Goal: Information Seeking & Learning: Understand process/instructions

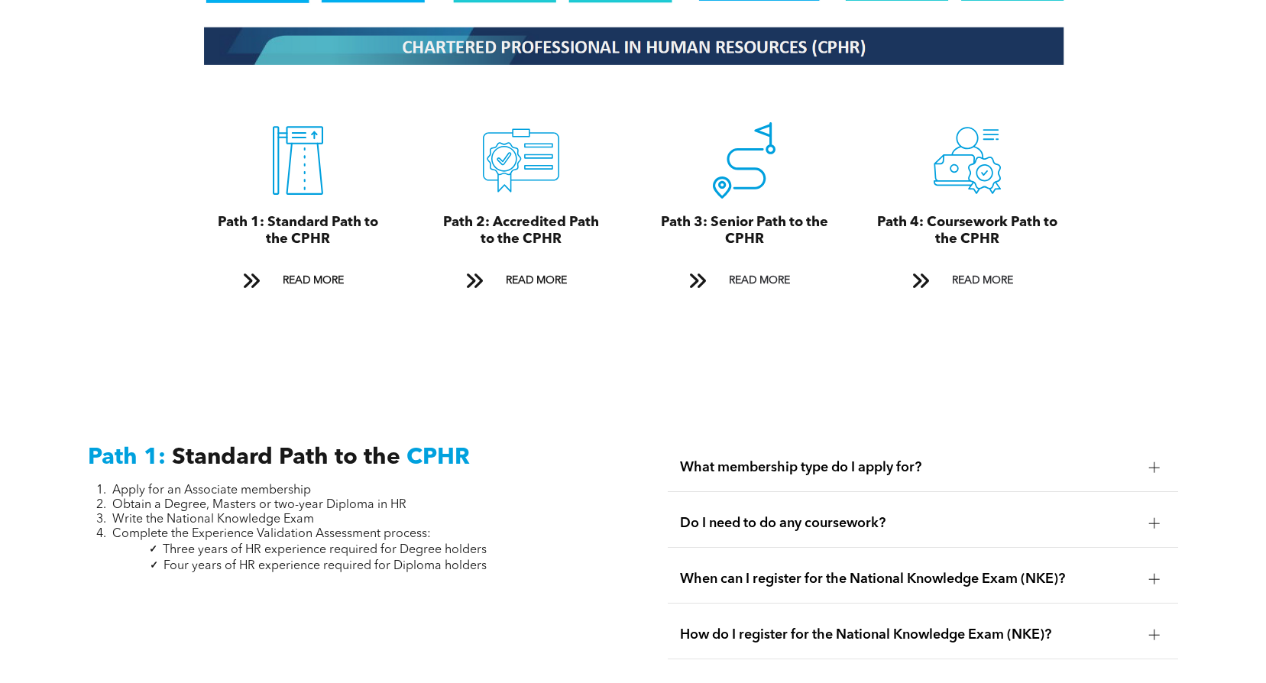
scroll to position [1680, 0]
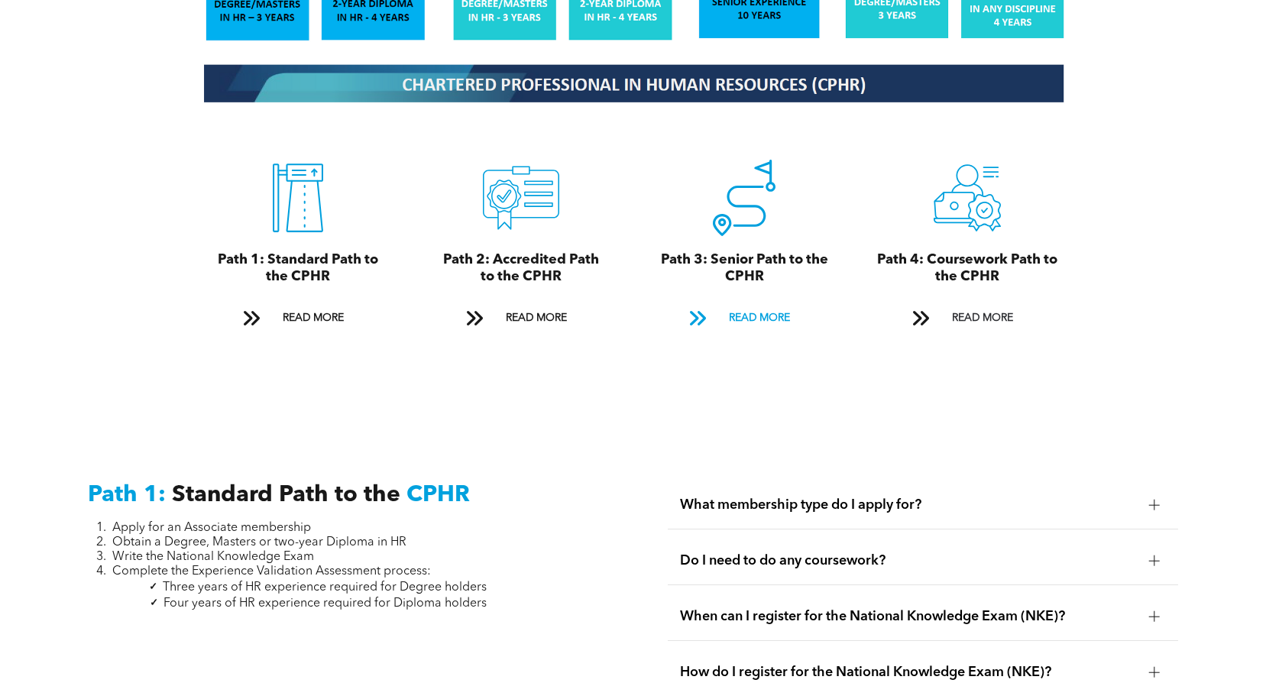
click at [747, 304] on span "READ MORE" at bounding box center [759, 318] width 72 height 28
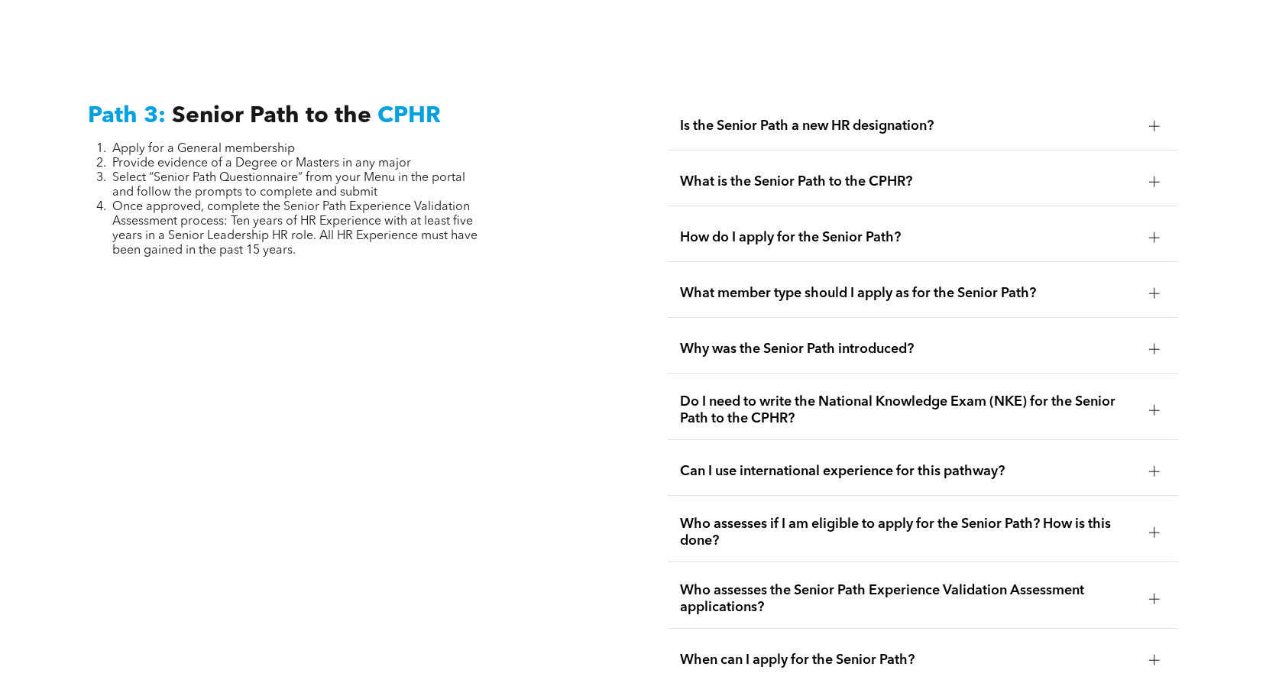
scroll to position [3794, 0]
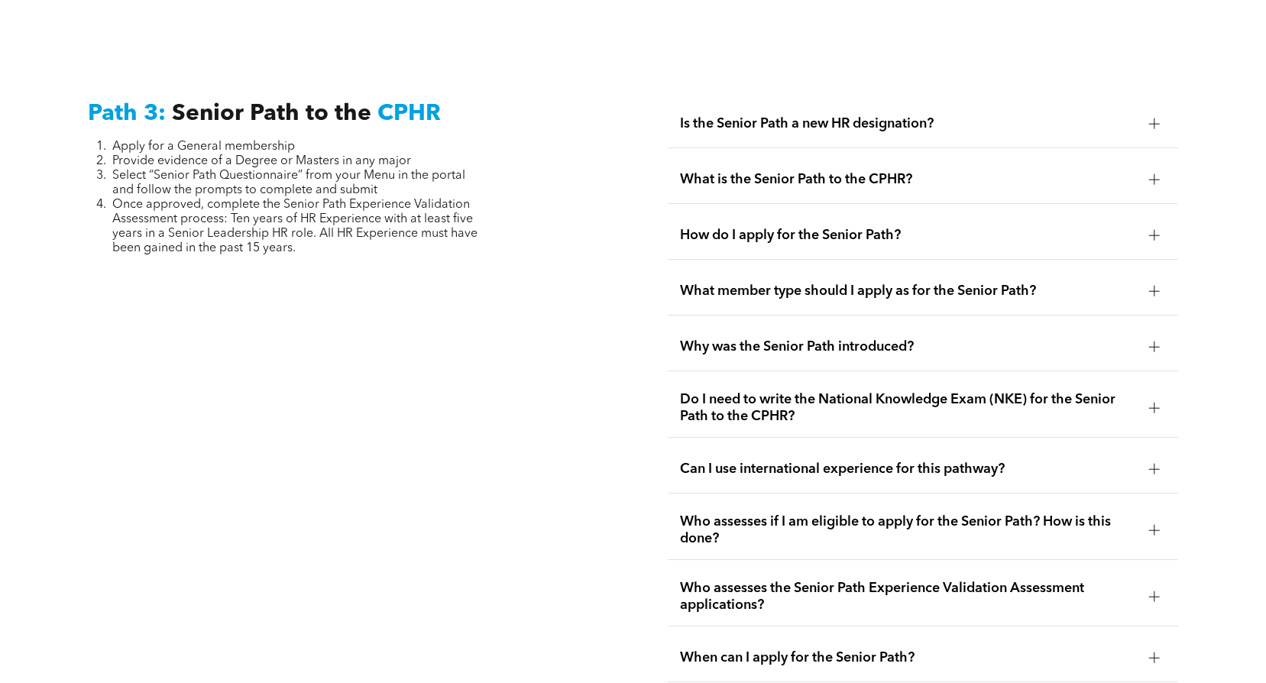
click at [901, 580] on span "Who assesses the Senior Path Experience Validation Assessment applications?" at bounding box center [908, 597] width 457 height 34
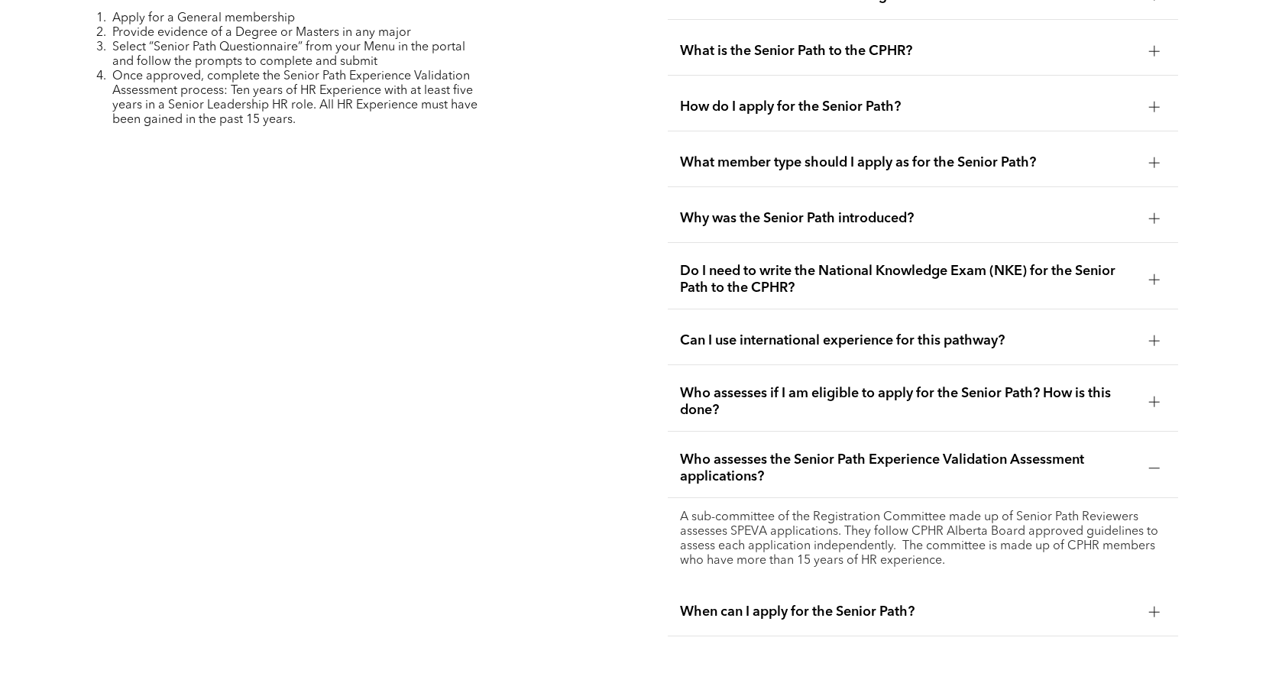
scroll to position [3946, 0]
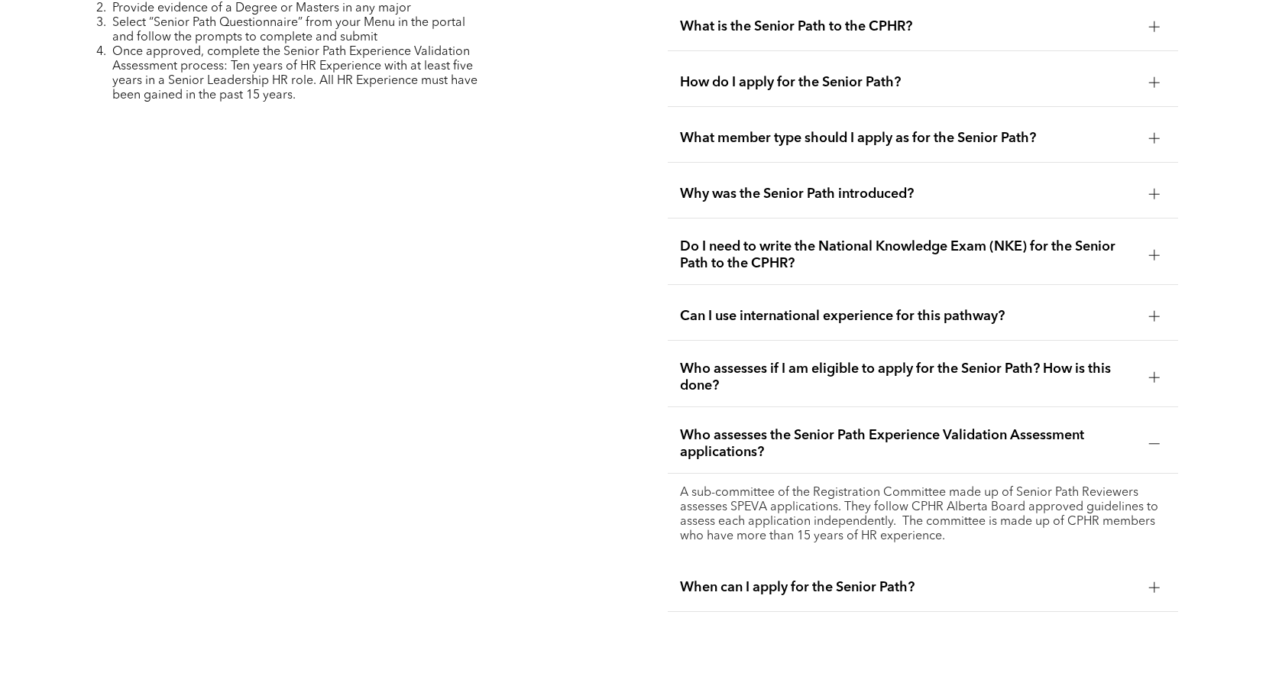
click at [826, 361] on span "Who assesses if I am eligible to apply for the Senior Path? How is this done?" at bounding box center [908, 378] width 457 height 34
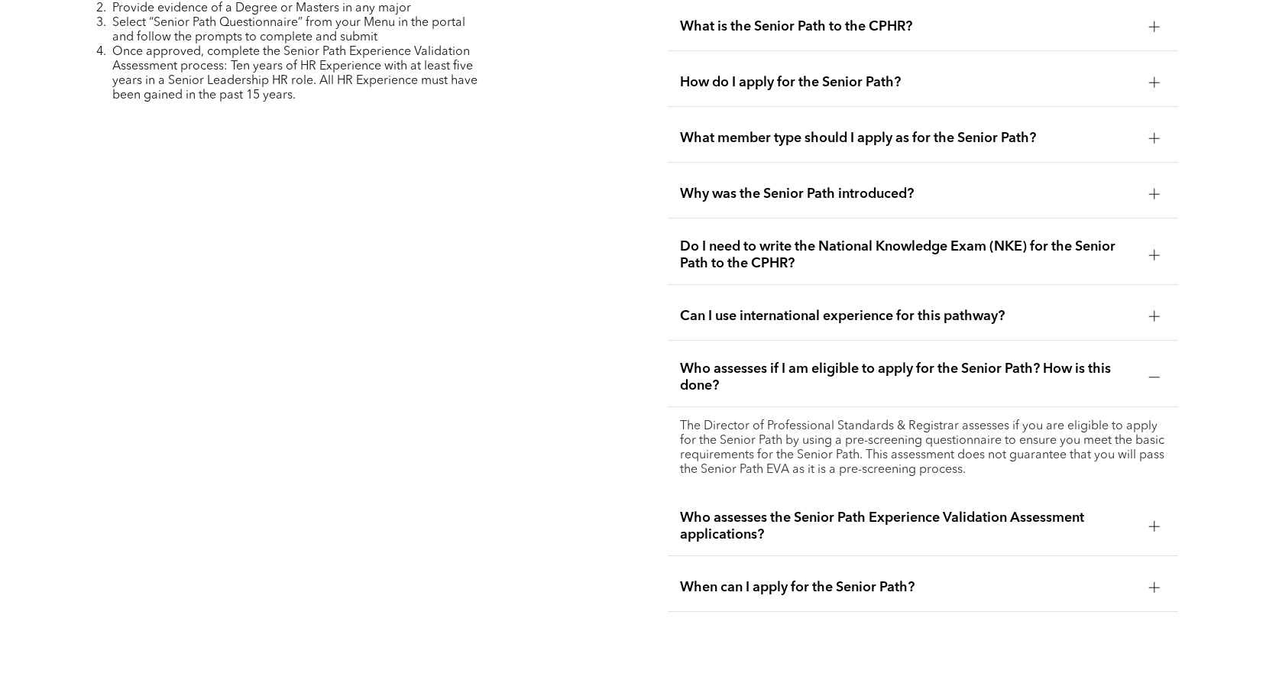
click at [862, 186] on span "Why was the Senior Path introduced?" at bounding box center [908, 194] width 457 height 17
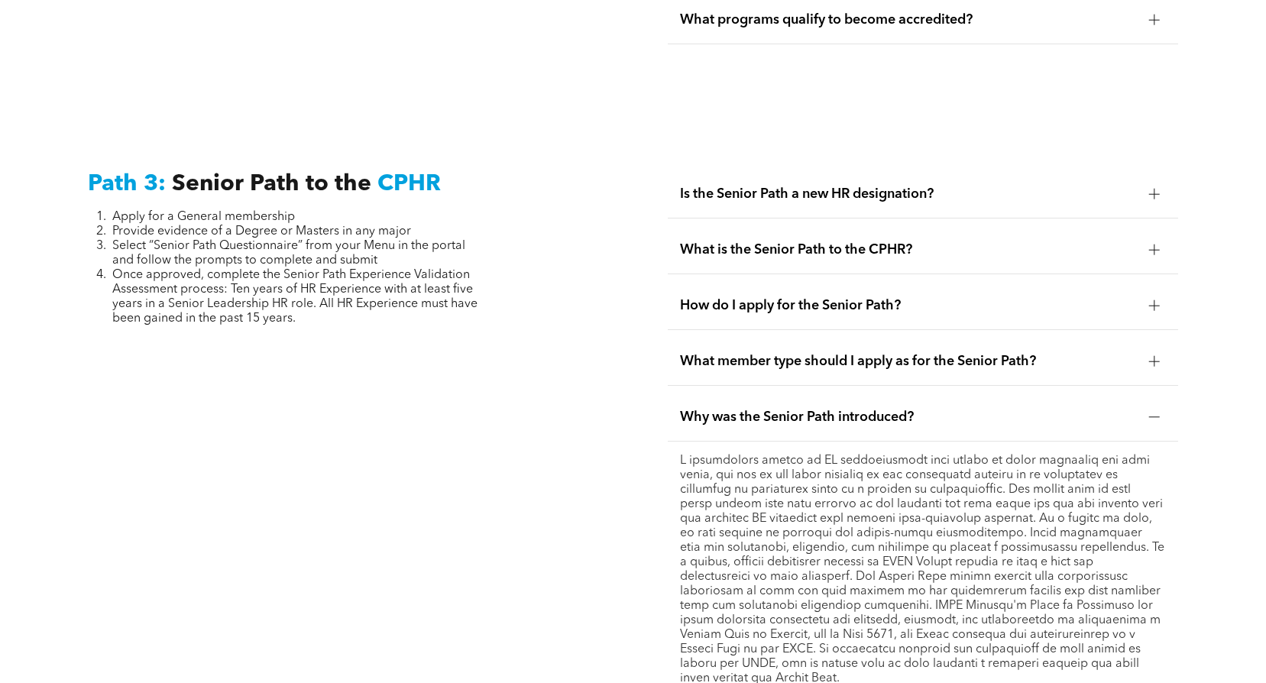
scroll to position [3717, 0]
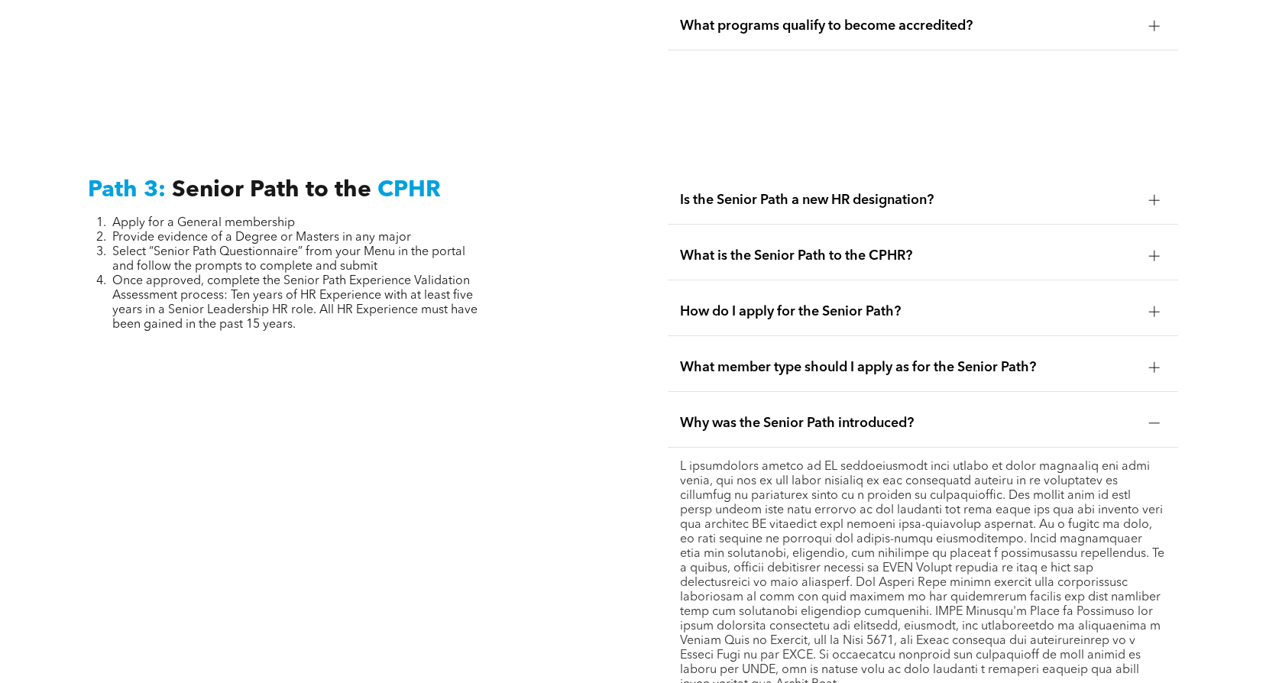
click at [852, 359] on span "What member type should I apply as for the Senior Path?" at bounding box center [908, 367] width 457 height 17
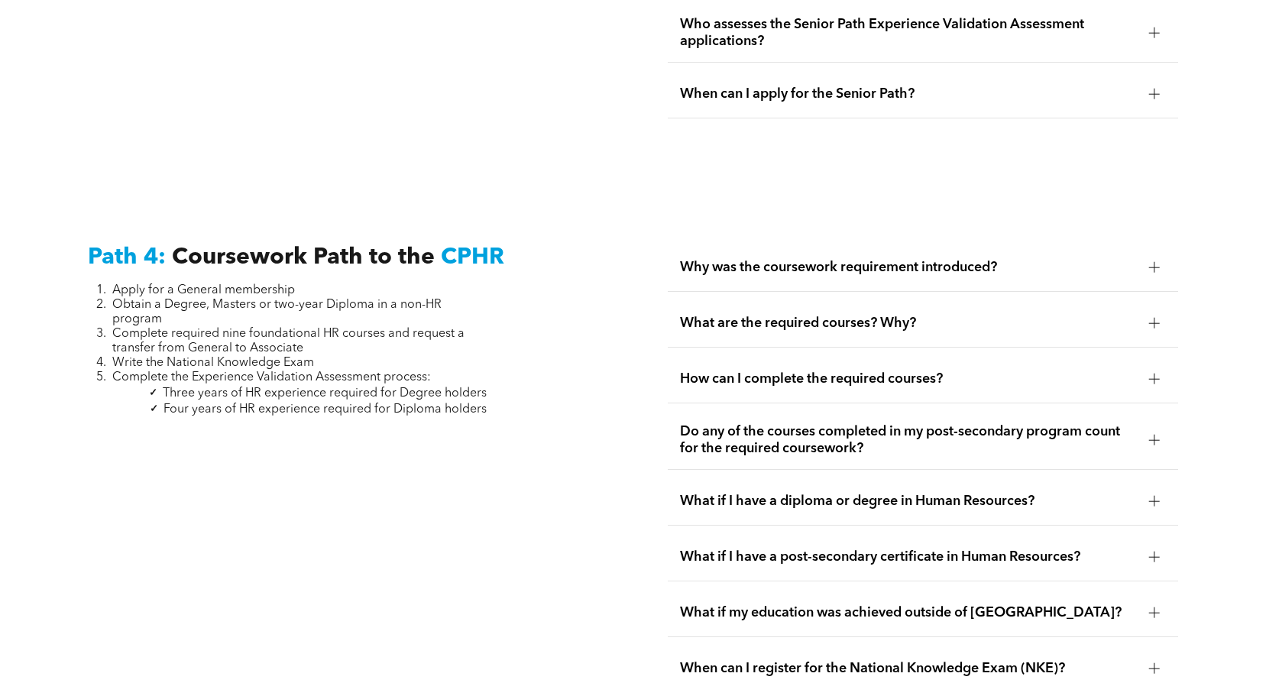
scroll to position [4405, 0]
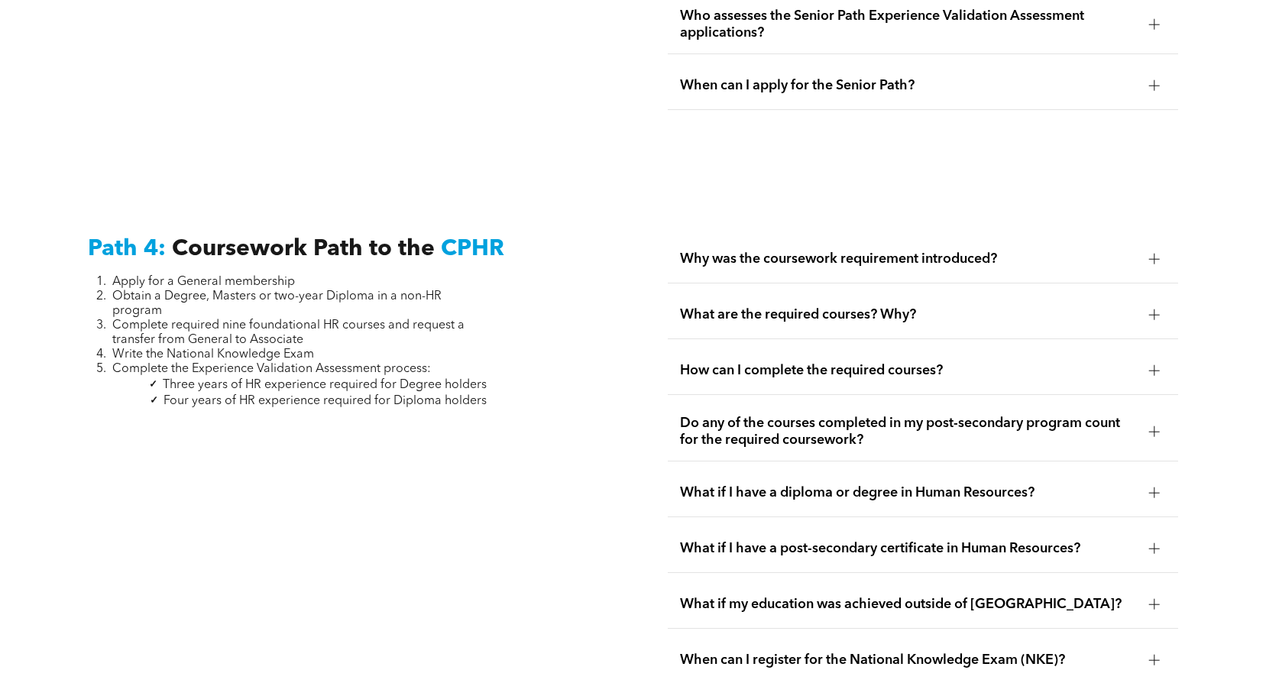
click at [949, 652] on span "When can I register for the National Knowledge Exam (NKE)?" at bounding box center [908, 660] width 457 height 17
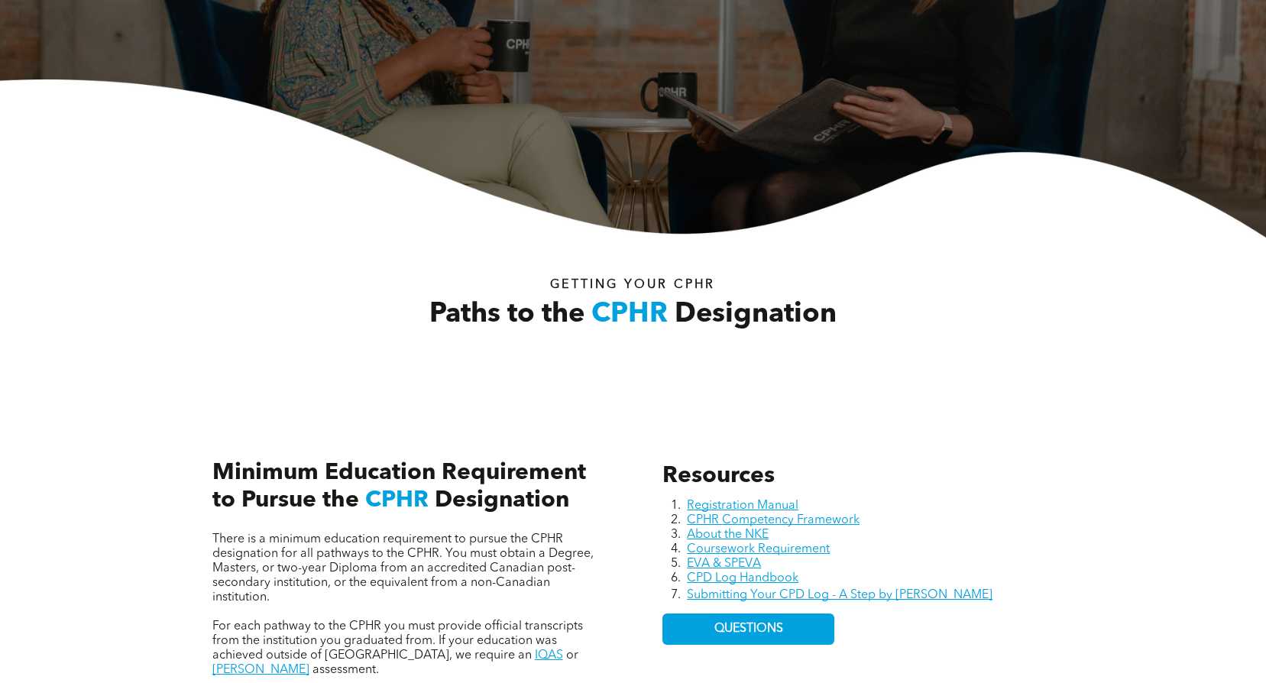
scroll to position [306, 0]
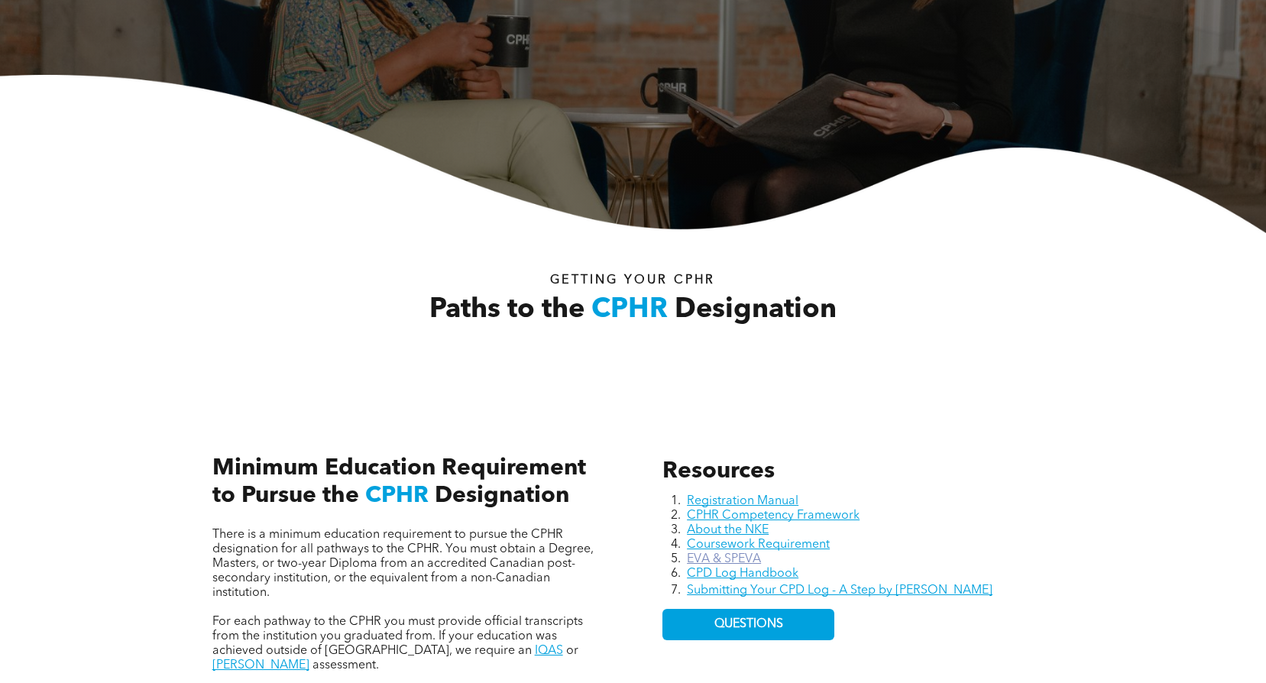
click at [715, 557] on link "EVA & SPEVA" at bounding box center [724, 559] width 74 height 12
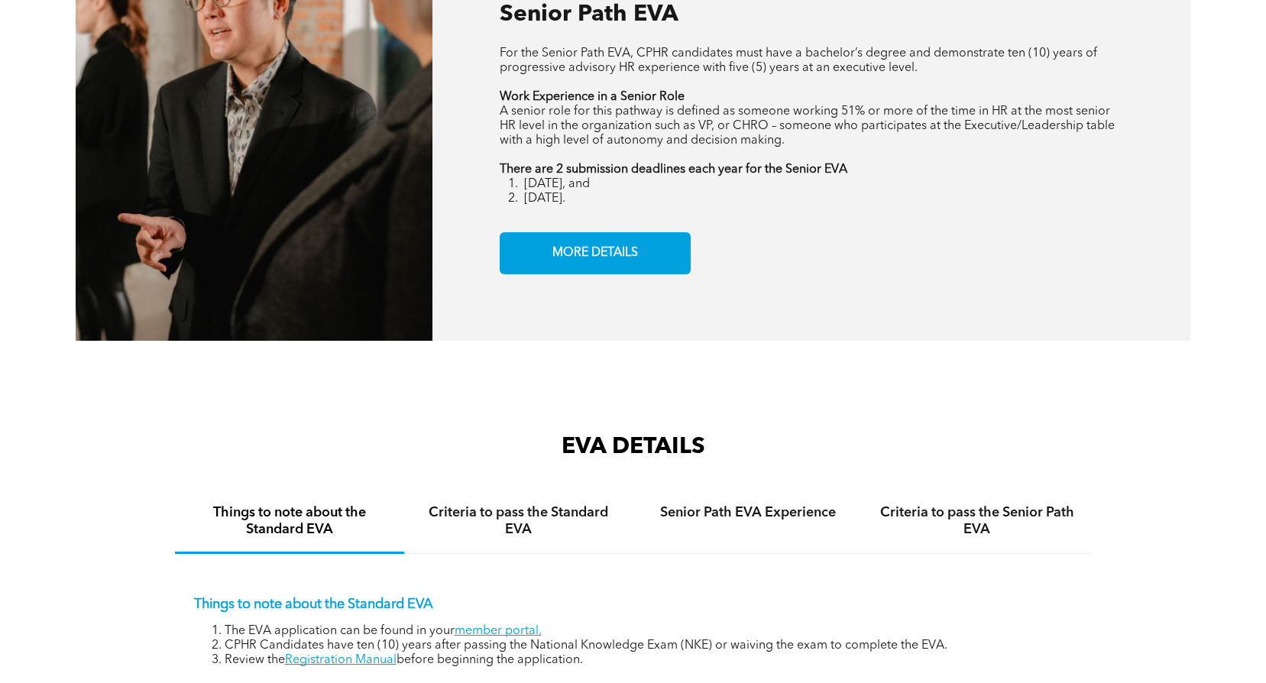
scroll to position [2139, 0]
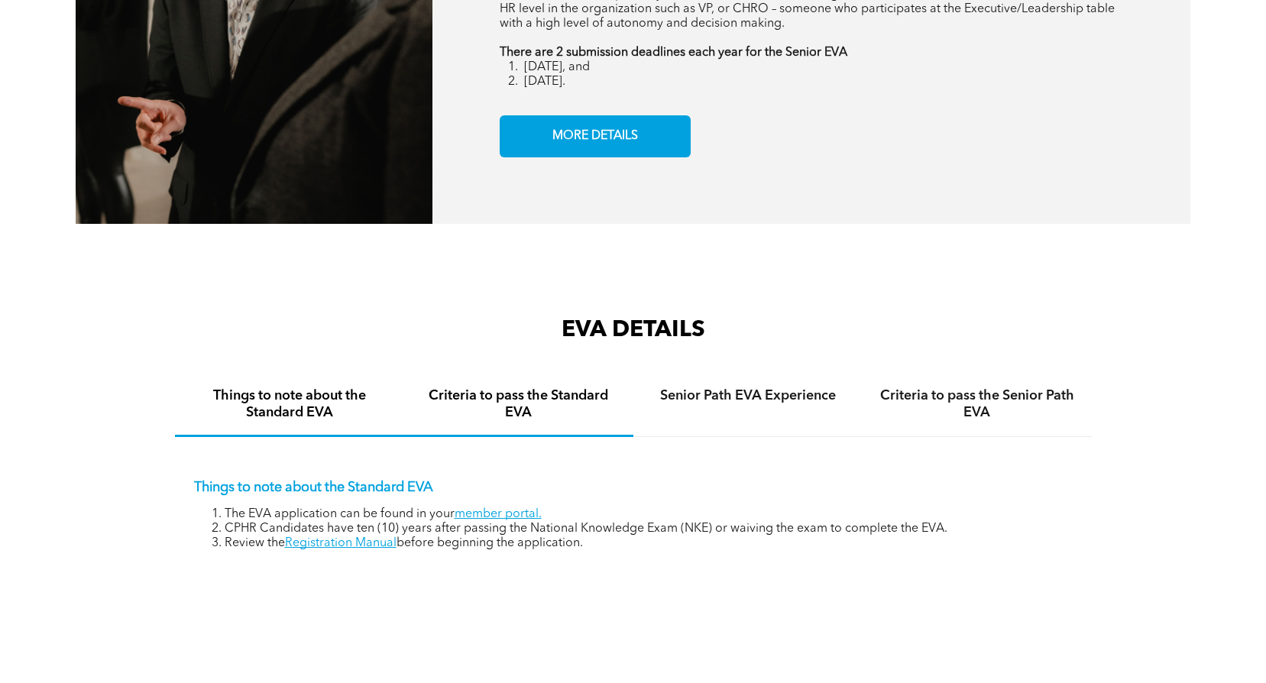
click at [522, 407] on h4 "Criteria to pass the Standard EVA" at bounding box center [519, 404] width 202 height 34
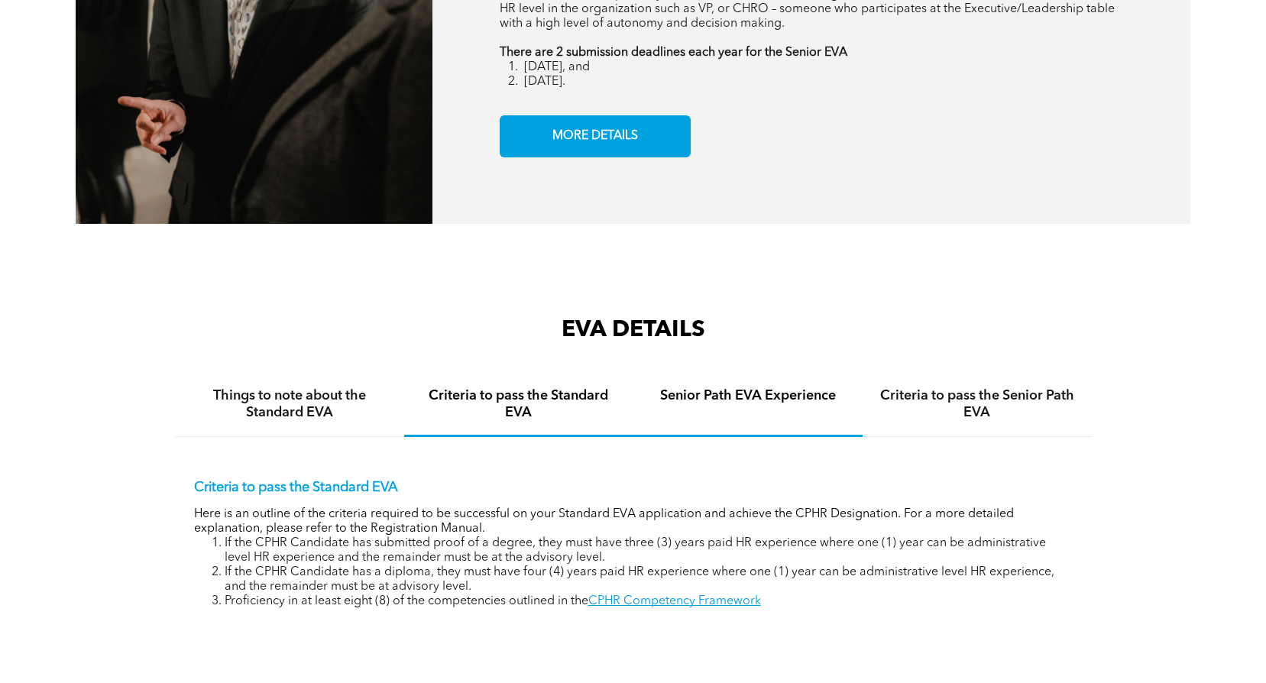
click at [710, 397] on h4 "Senior Path EVA Experience" at bounding box center [748, 395] width 202 height 17
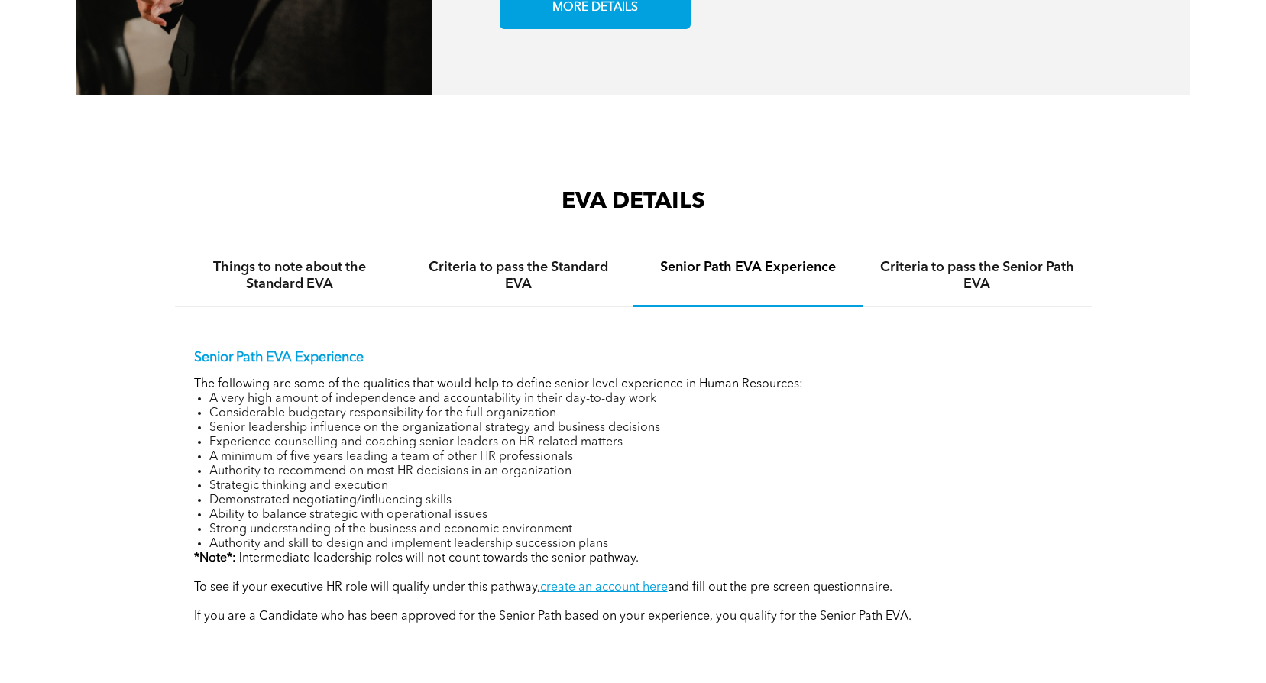
scroll to position [2215, 0]
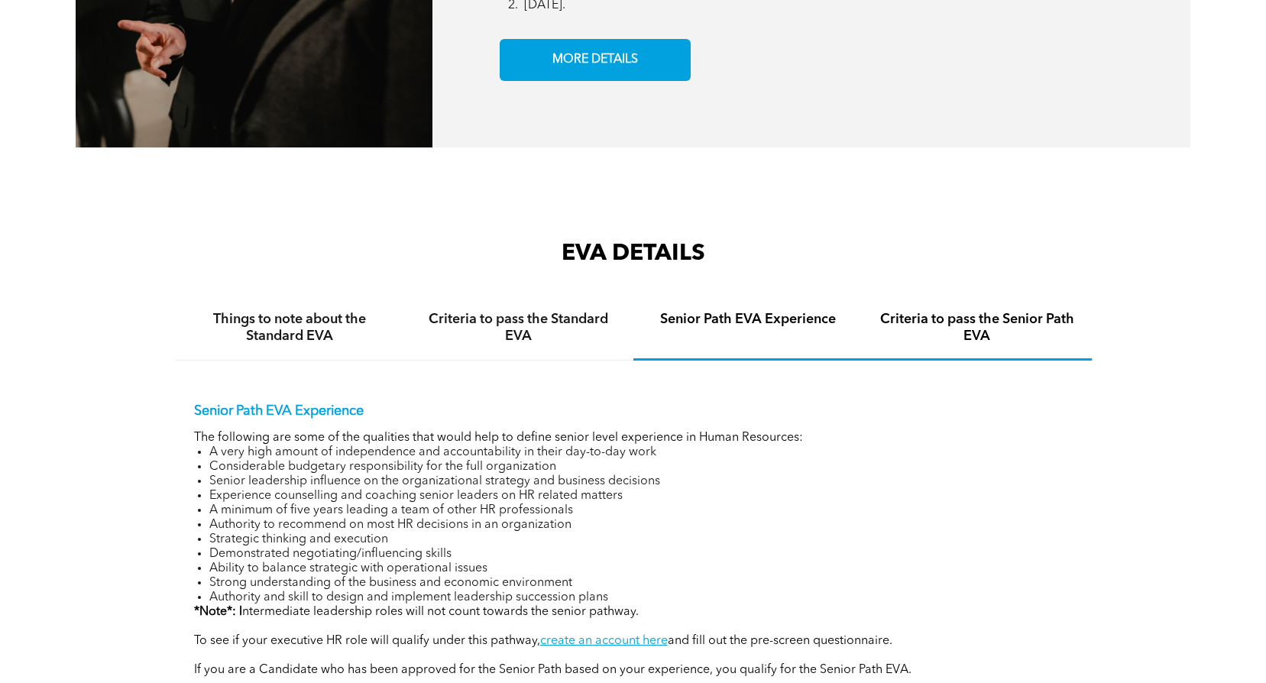
click at [983, 323] on h4 "Criteria to pass the Senior Path EVA" at bounding box center [977, 328] width 202 height 34
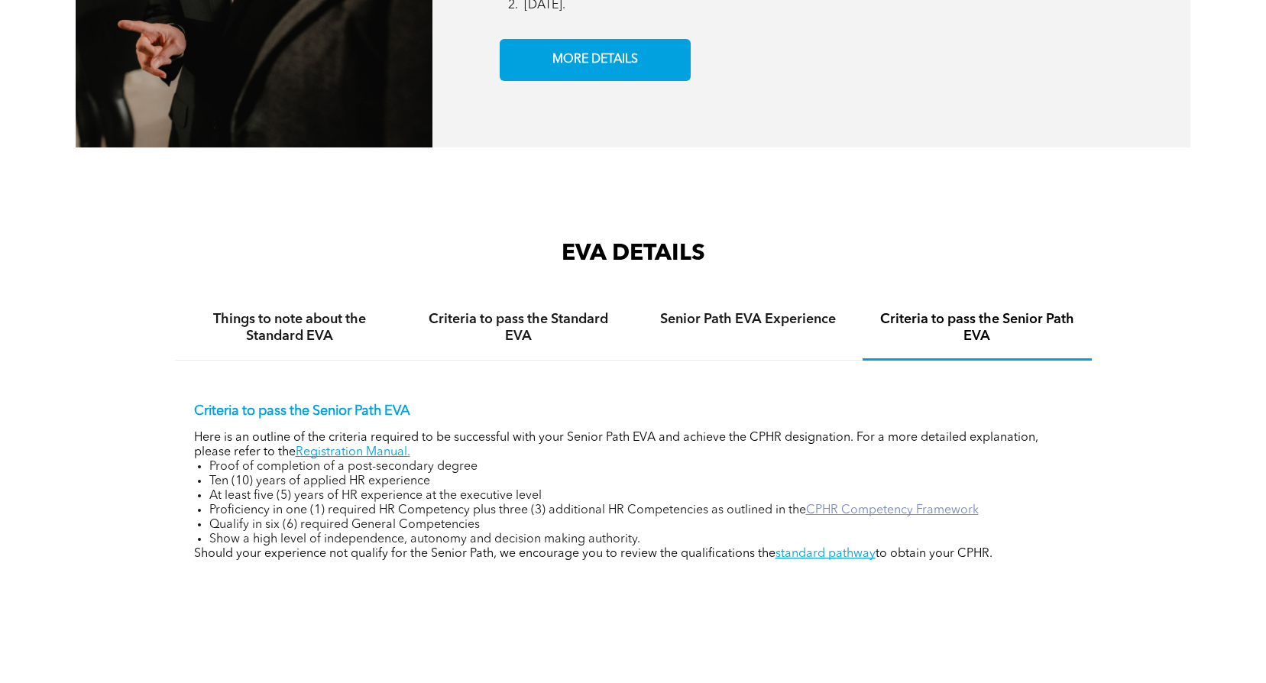
click at [923, 509] on link "CPHR Competency Framework" at bounding box center [892, 510] width 173 height 12
